Goal: Check status: Check status

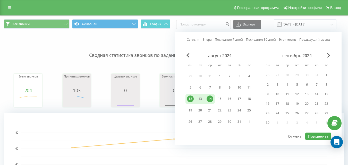
click at [192, 41] on link "Сегодня" at bounding box center [193, 39] width 13 height 5
click at [310, 134] on button "Применить" at bounding box center [318, 136] width 26 height 7
type input "[DATE] - [DATE]"
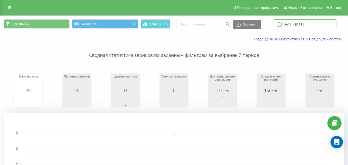
click at [324, 25] on input "[DATE] - [DATE]" at bounding box center [305, 24] width 62 height 10
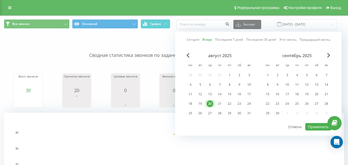
click at [189, 37] on link "Сегодня" at bounding box center [193, 39] width 13 height 5
click at [313, 126] on button "Применить" at bounding box center [318, 126] width 26 height 7
type input "21.08.2025 - 21.08.2025"
